Goal: Check status: Check status

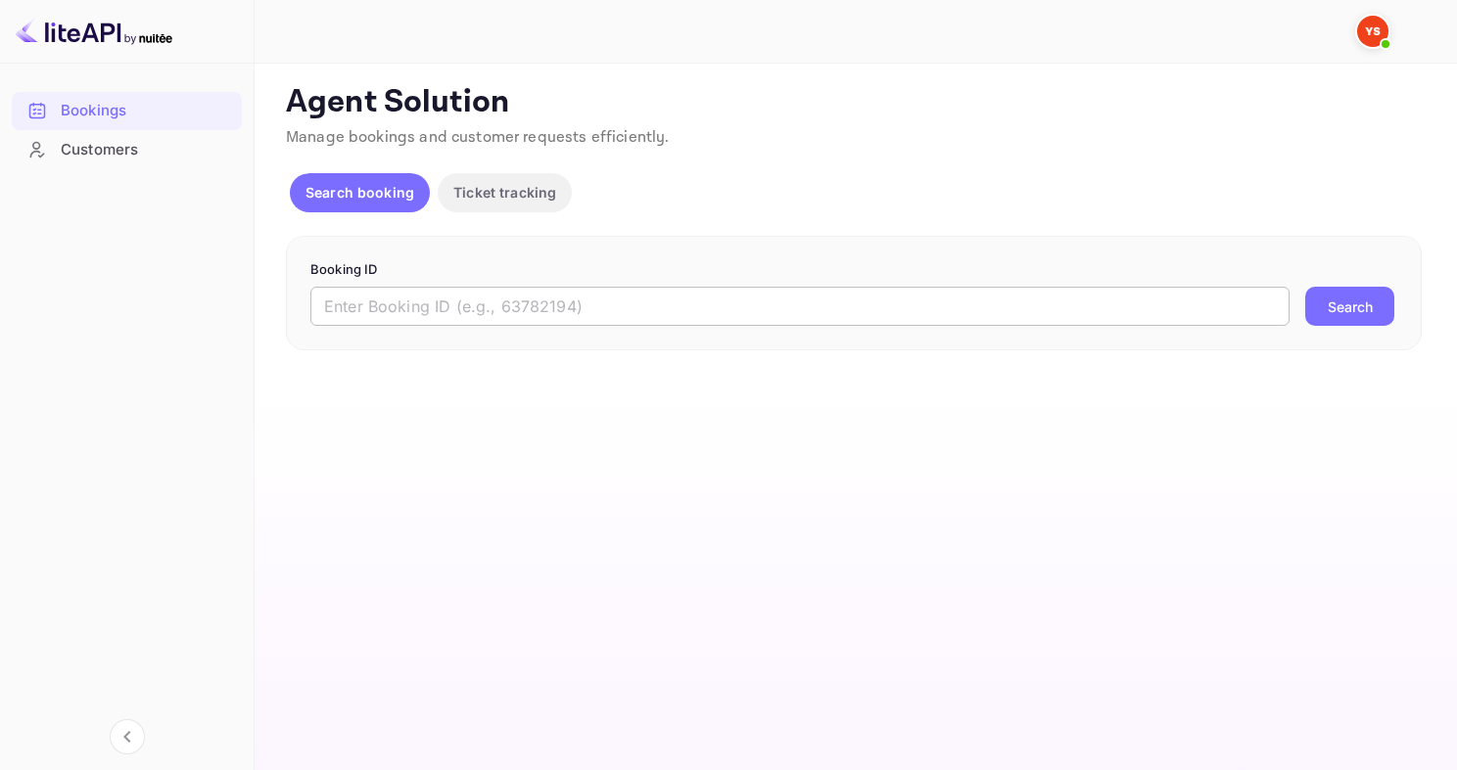
click at [498, 311] on input "text" at bounding box center [799, 306] width 979 height 39
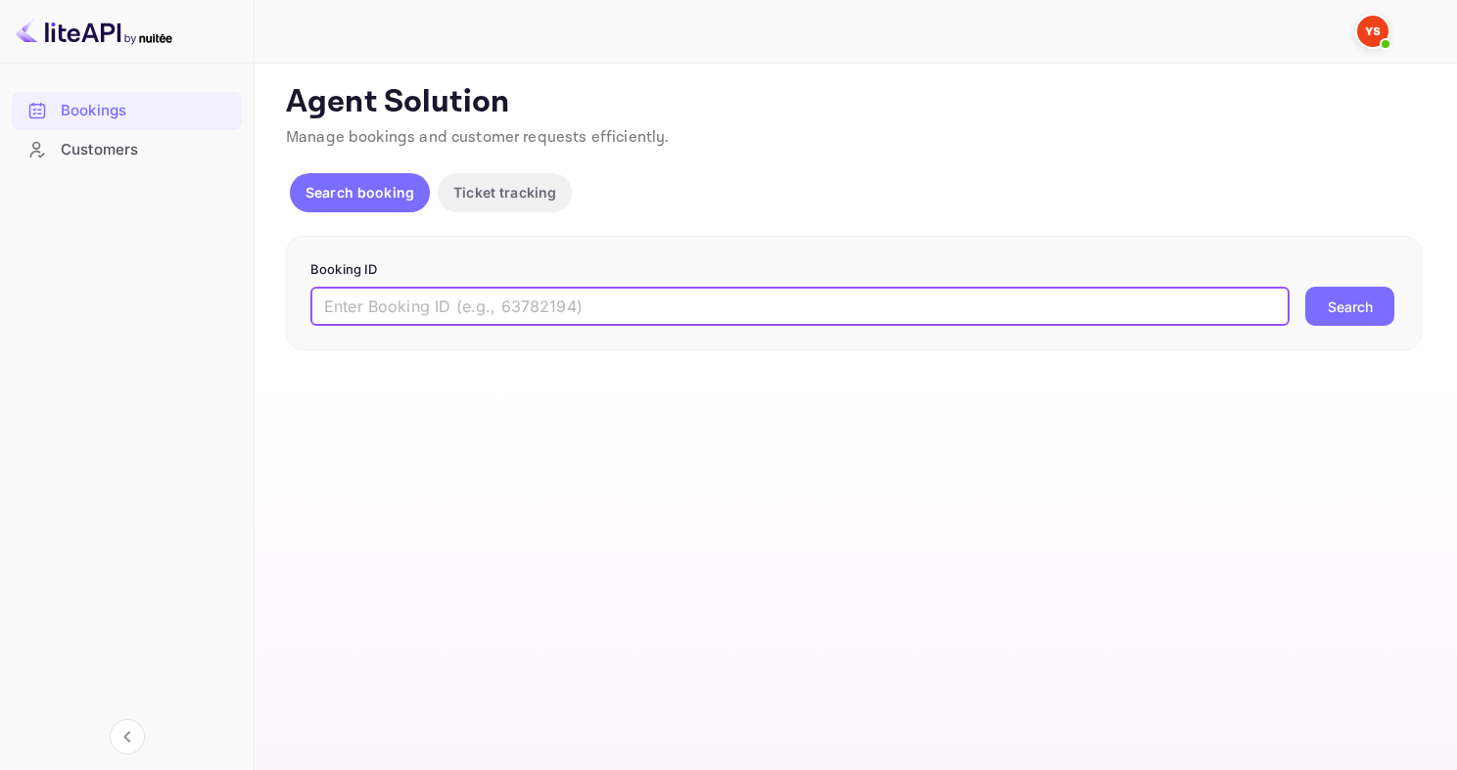
paste input "9686295"
type input "9686295"
click at [1305, 287] on button "Search" at bounding box center [1349, 306] width 89 height 39
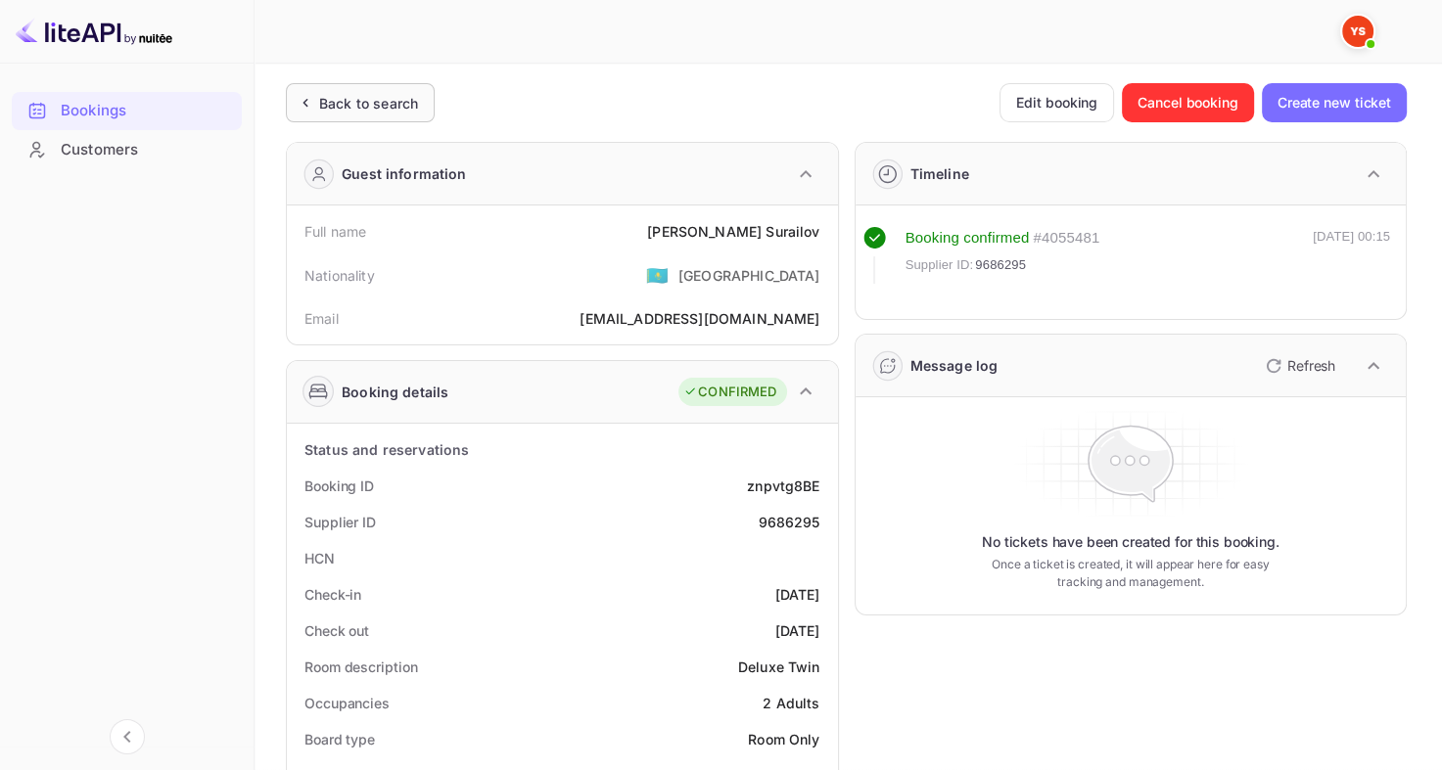
click at [349, 84] on div "Back to search" at bounding box center [360, 102] width 149 height 39
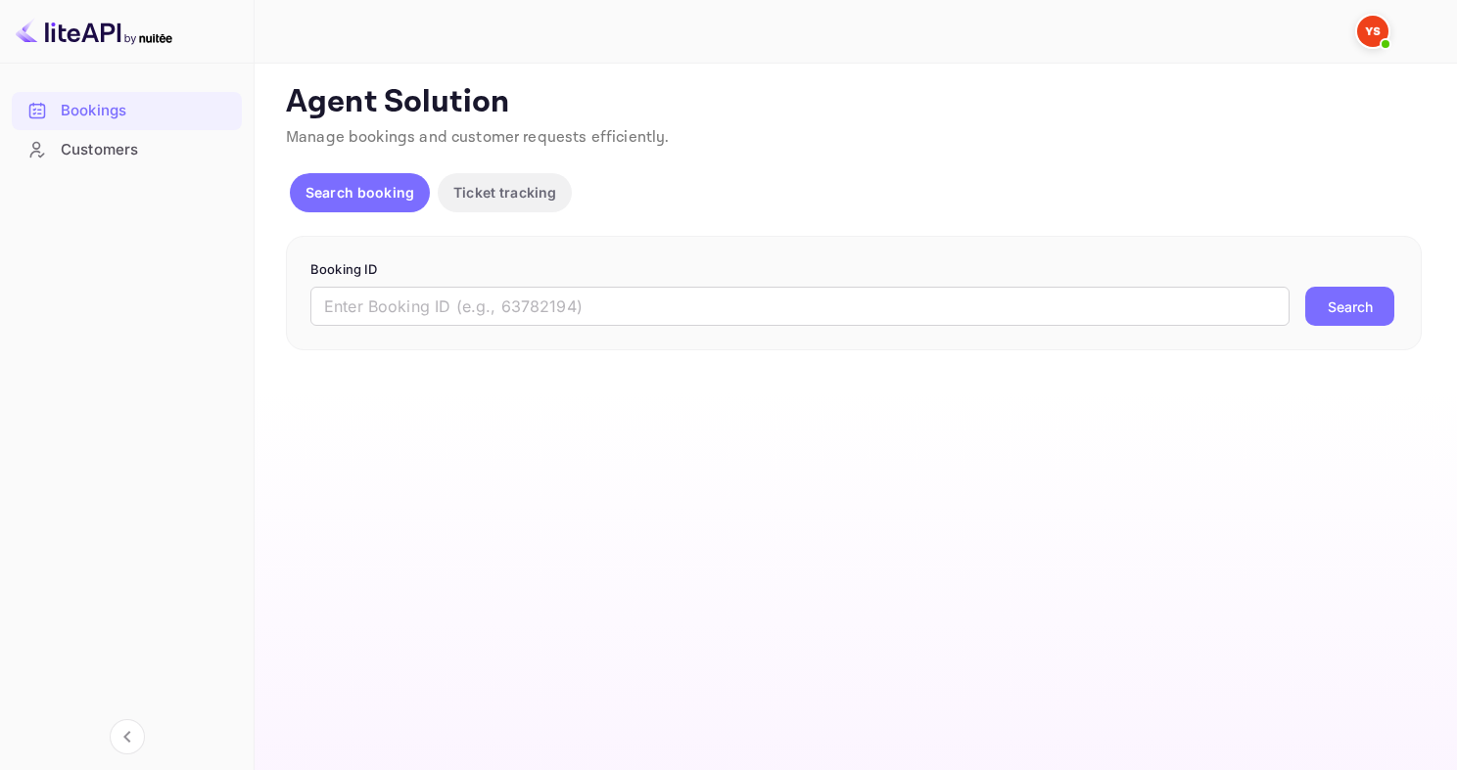
click at [522, 282] on form "Booking ID ​ Search" at bounding box center [853, 293] width 1087 height 67
click at [472, 287] on input "text" at bounding box center [799, 306] width 979 height 39
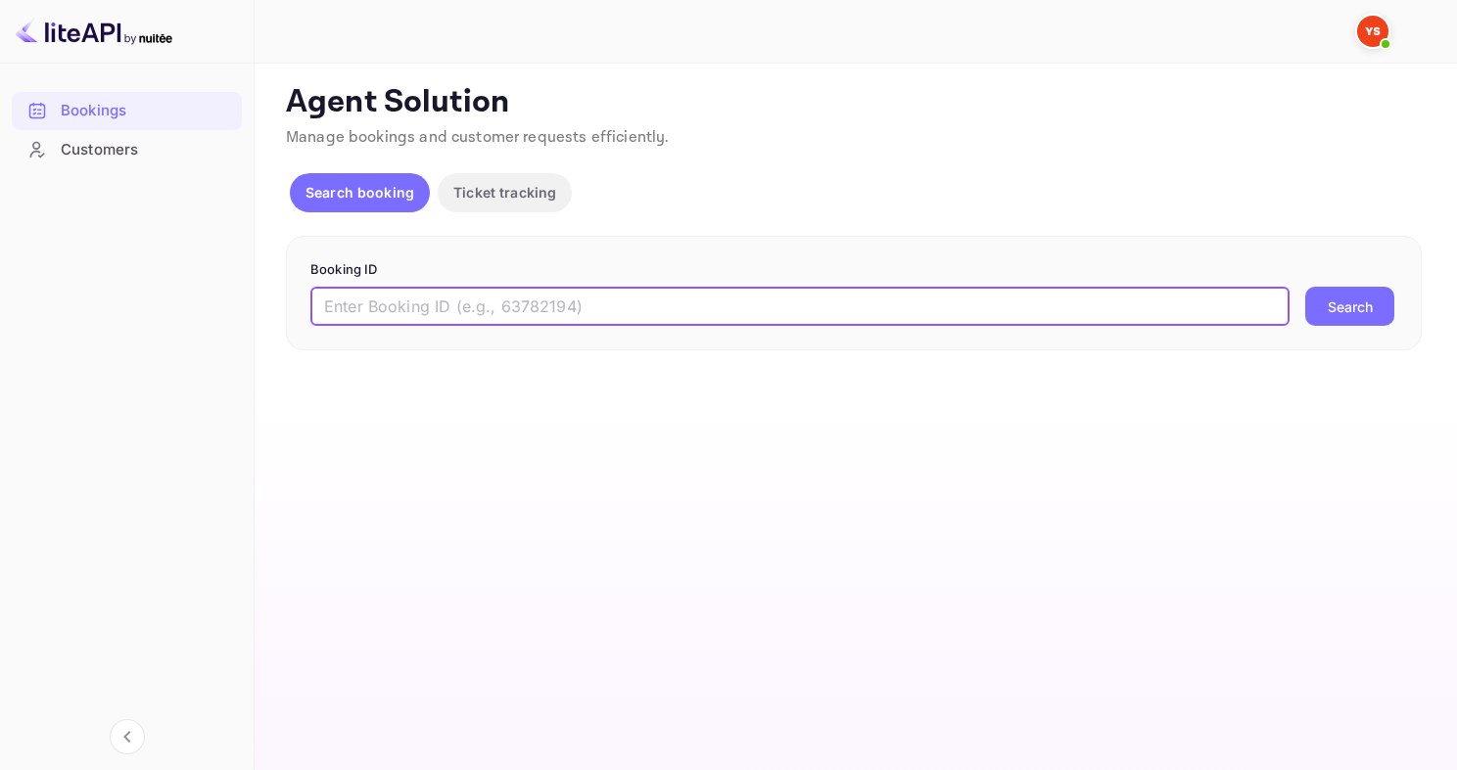
paste input "8379681"
type input "8379681"
click at [1305, 287] on button "Search" at bounding box center [1349, 306] width 89 height 39
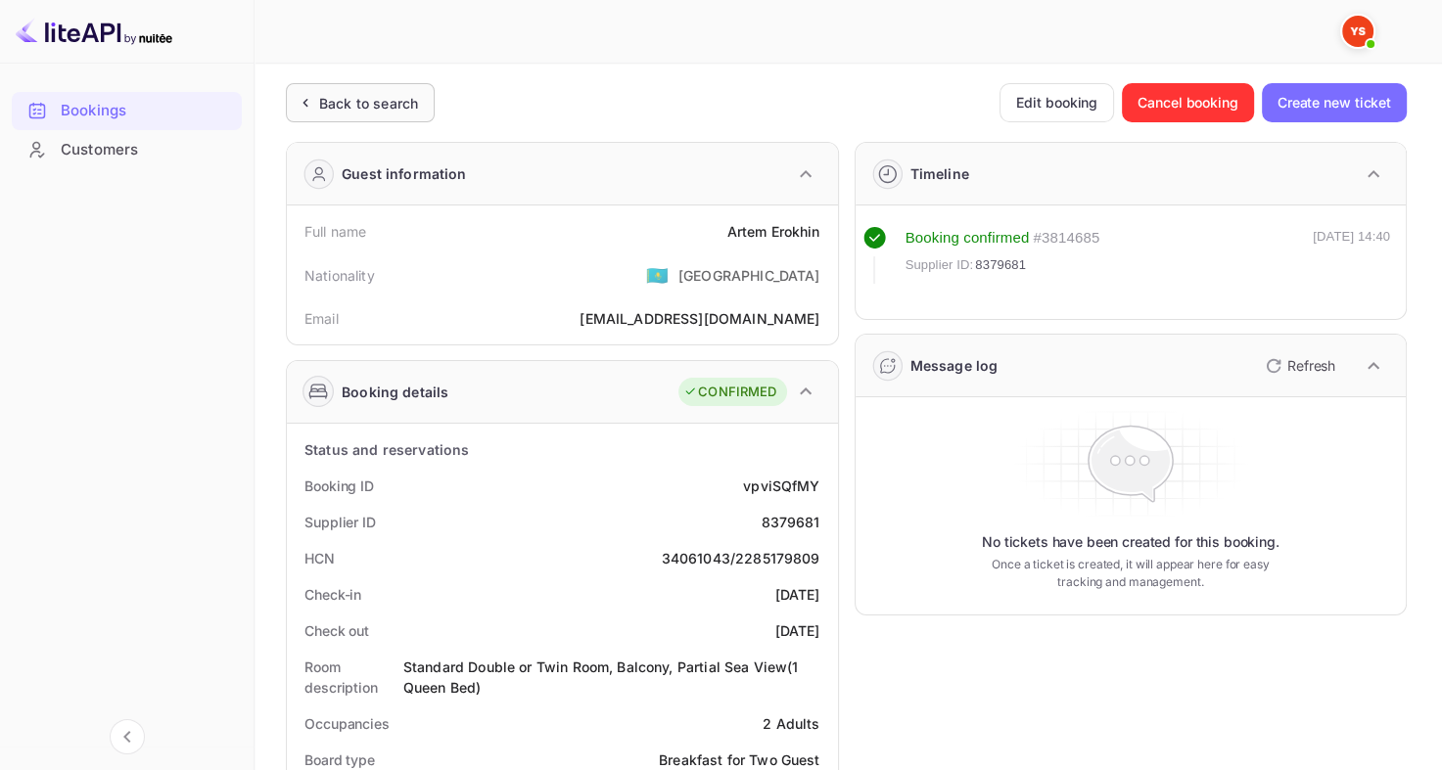
click at [358, 109] on div "Back to search" at bounding box center [368, 103] width 99 height 21
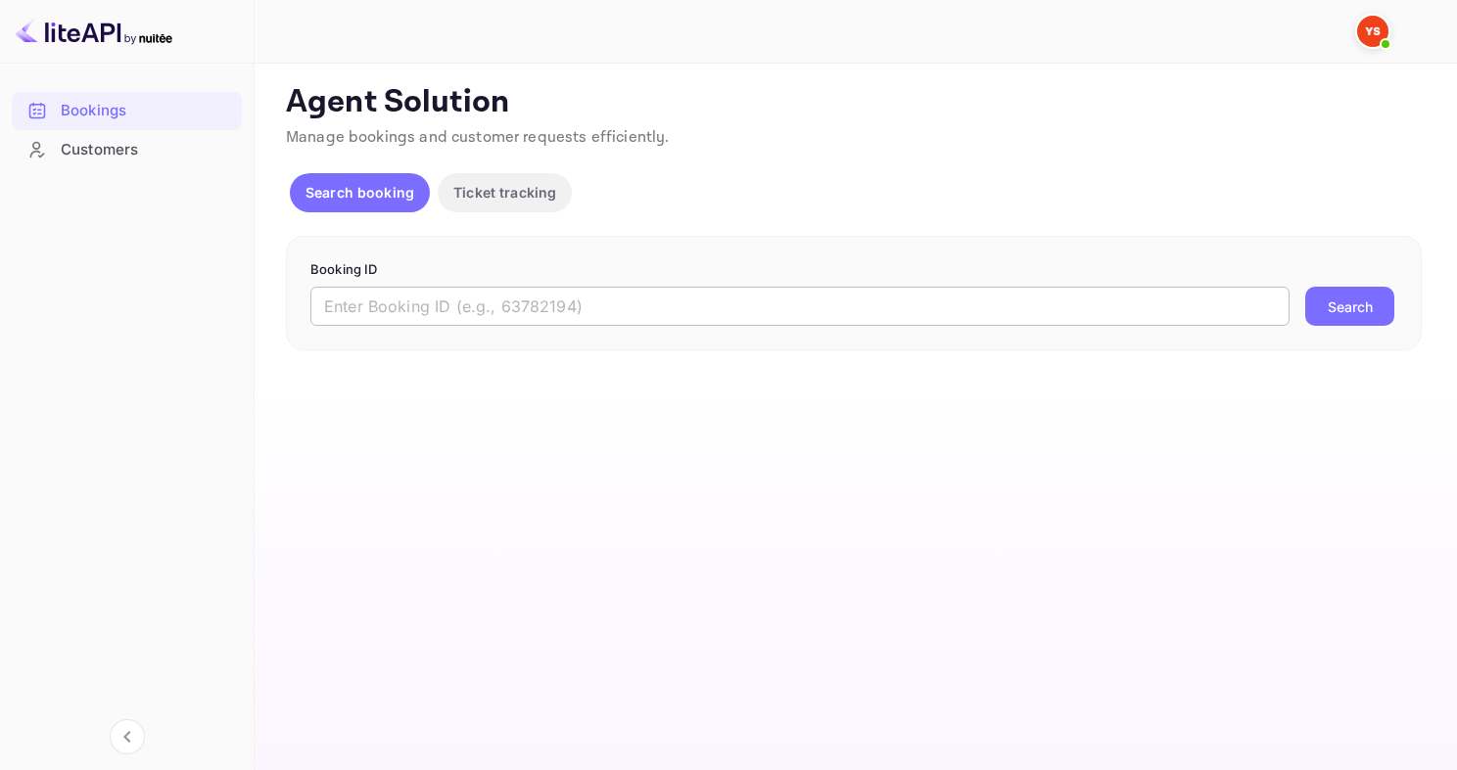
click at [555, 317] on input "text" at bounding box center [799, 306] width 979 height 39
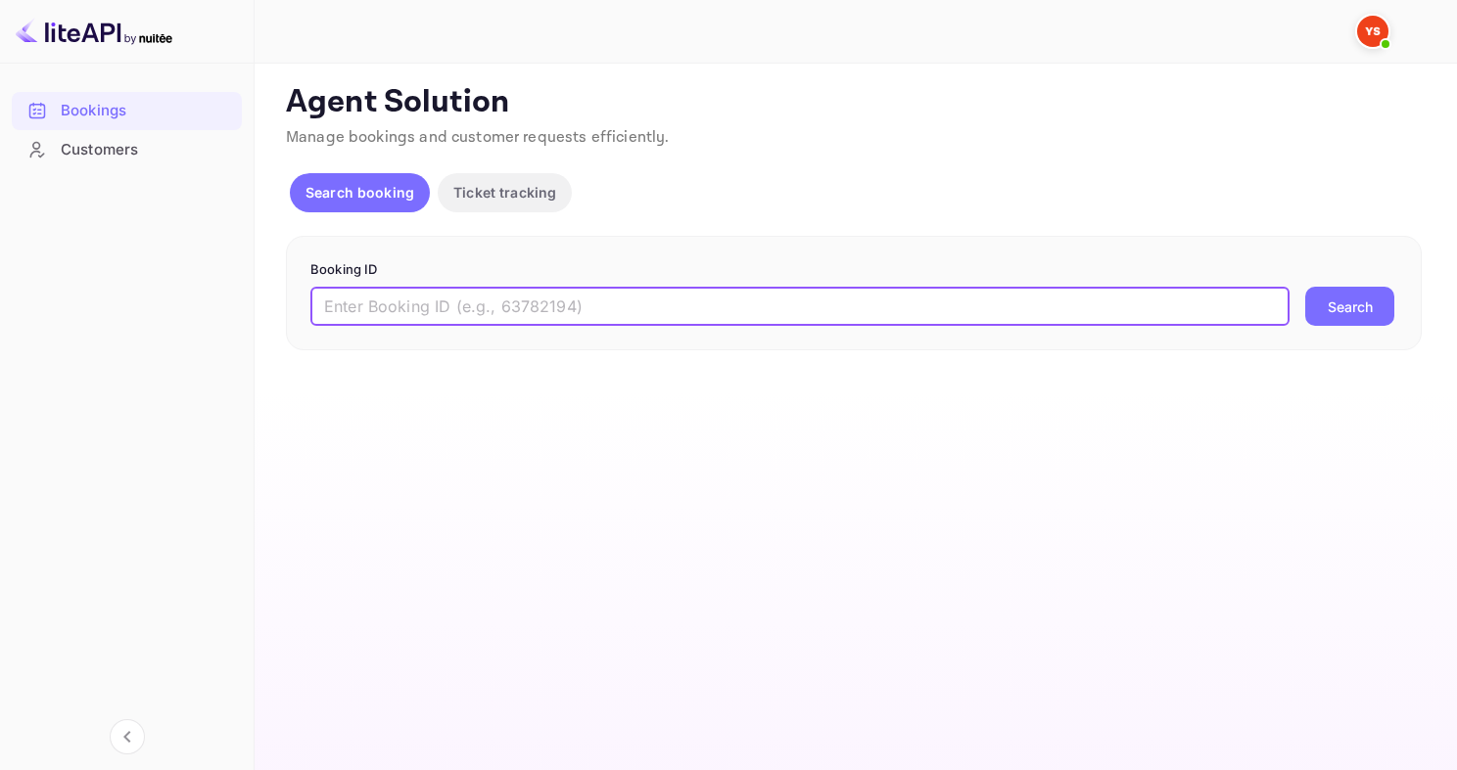
paste input "9635284"
type input "9635284"
click at [1305, 287] on button "Search" at bounding box center [1349, 306] width 89 height 39
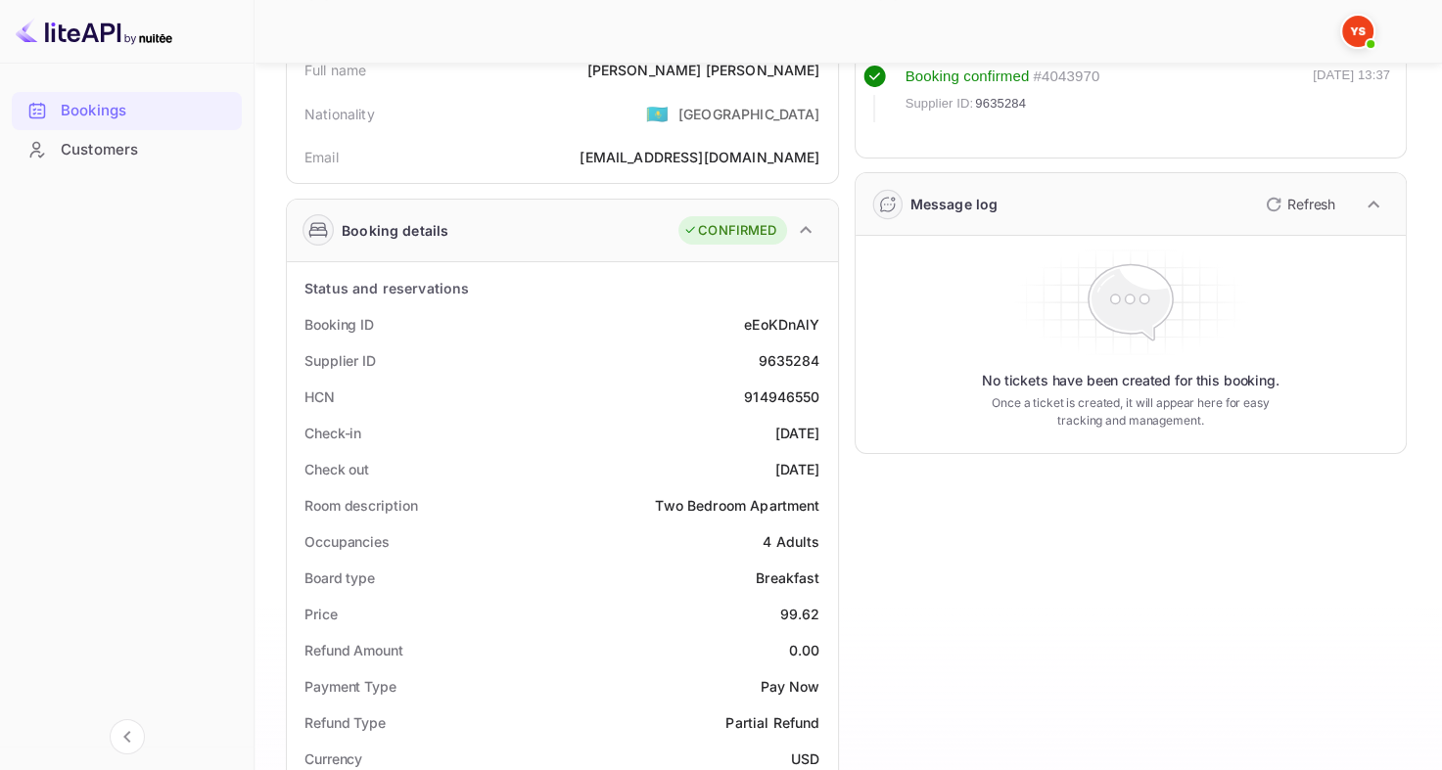
scroll to position [196, 0]
